Goal: Entertainment & Leisure: Consume media (video, audio)

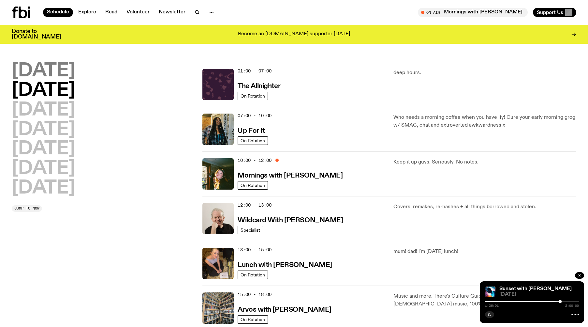
click at [52, 70] on h2 "[DATE]" at bounding box center [43, 71] width 63 height 18
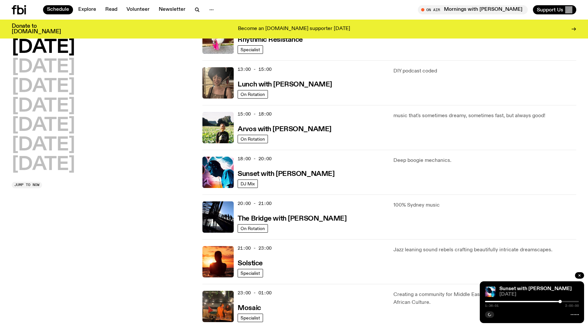
scroll to position [181, 0]
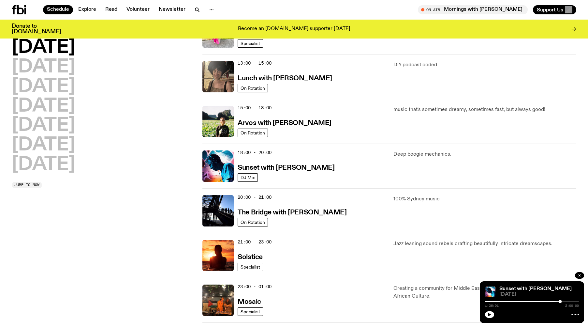
click at [267, 159] on div "18:00 - 20:00 Sunset with [PERSON_NAME]" at bounding box center [312, 165] width 148 height 31
click at [271, 167] on h3 "Sunset with [PERSON_NAME]" at bounding box center [286, 167] width 97 height 7
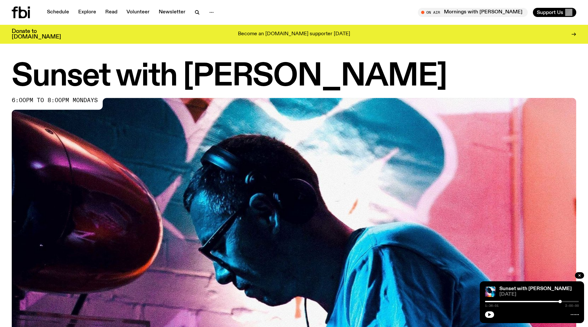
click at [485, 300] on div "1:36:01 2:00:00" at bounding box center [532, 303] width 94 height 8
click at [485, 302] on div "1:36:01 2:00:00" at bounding box center [532, 303] width 94 height 8
click at [487, 301] on div at bounding box center [513, 301] width 94 height 1
drag, startPoint x: 487, startPoint y: 301, endPoint x: 482, endPoint y: 302, distance: 4.9
click at [482, 302] on div "Sunset with [PERSON_NAME] [DATE] 0:00:00 2:00:00" at bounding box center [532, 302] width 104 height 42
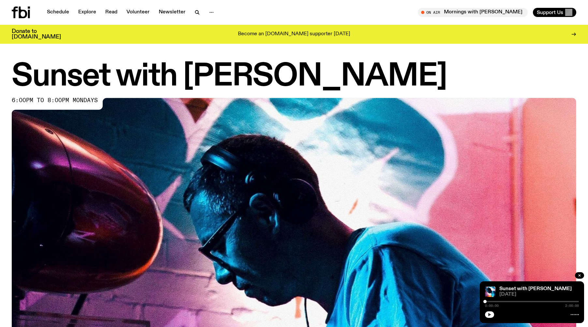
click at [490, 314] on icon "button" at bounding box center [489, 314] width 3 height 3
